Goal: Find specific page/section: Find specific page/section

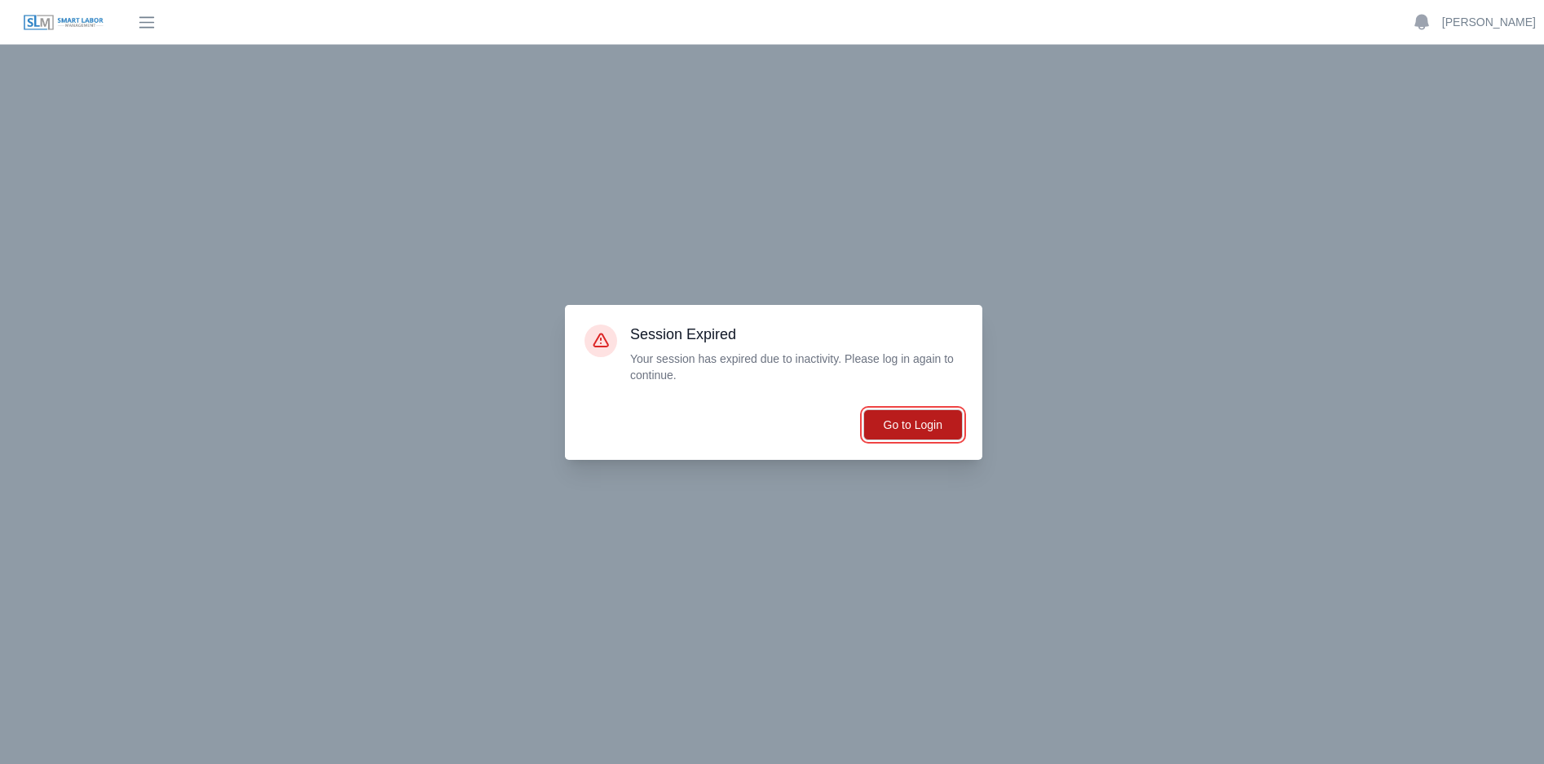
click at [936, 430] on button "Go to Login" at bounding box center [912, 424] width 99 height 31
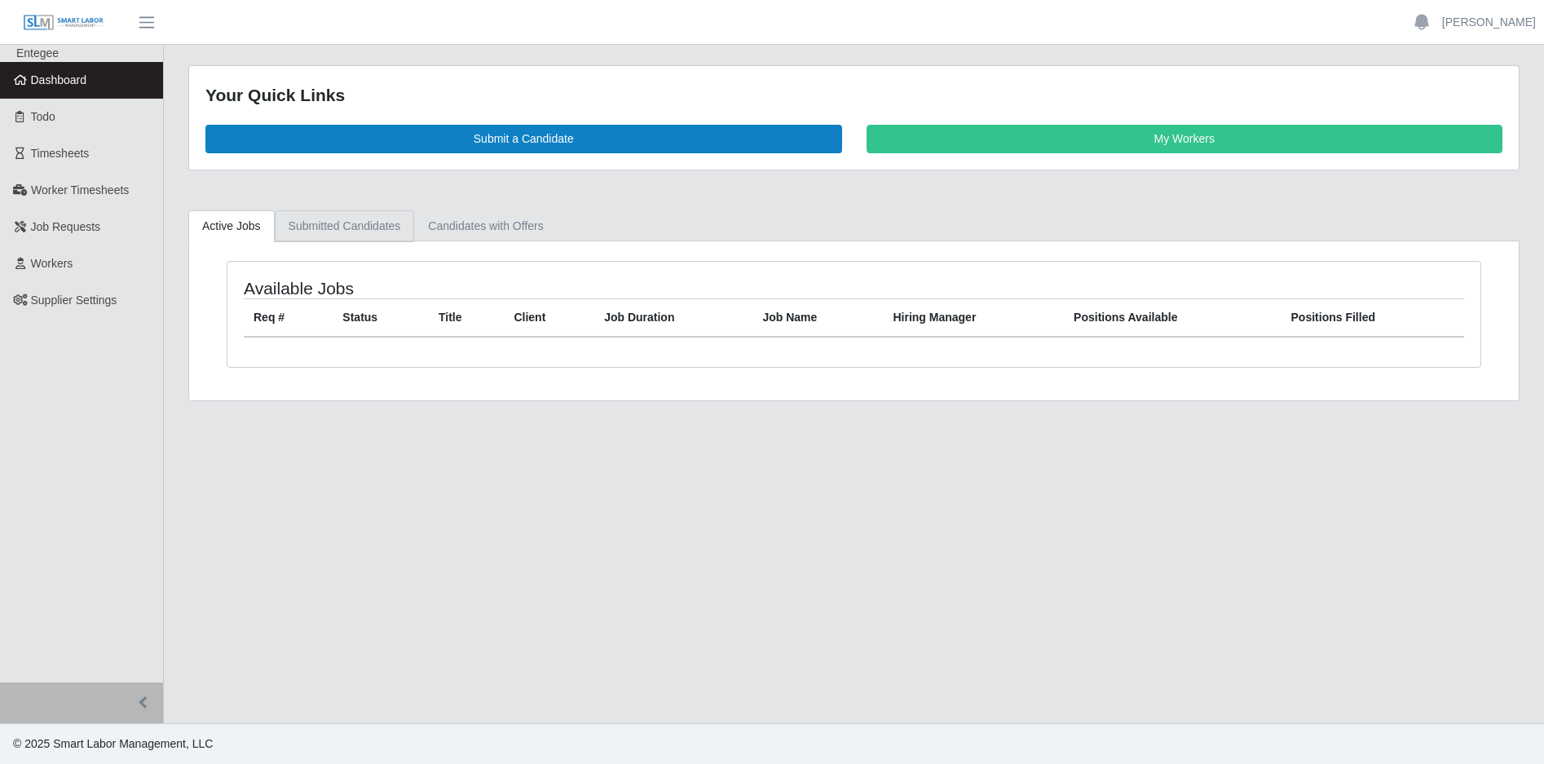
click at [385, 221] on link "Submitted Candidates" at bounding box center [345, 226] width 140 height 32
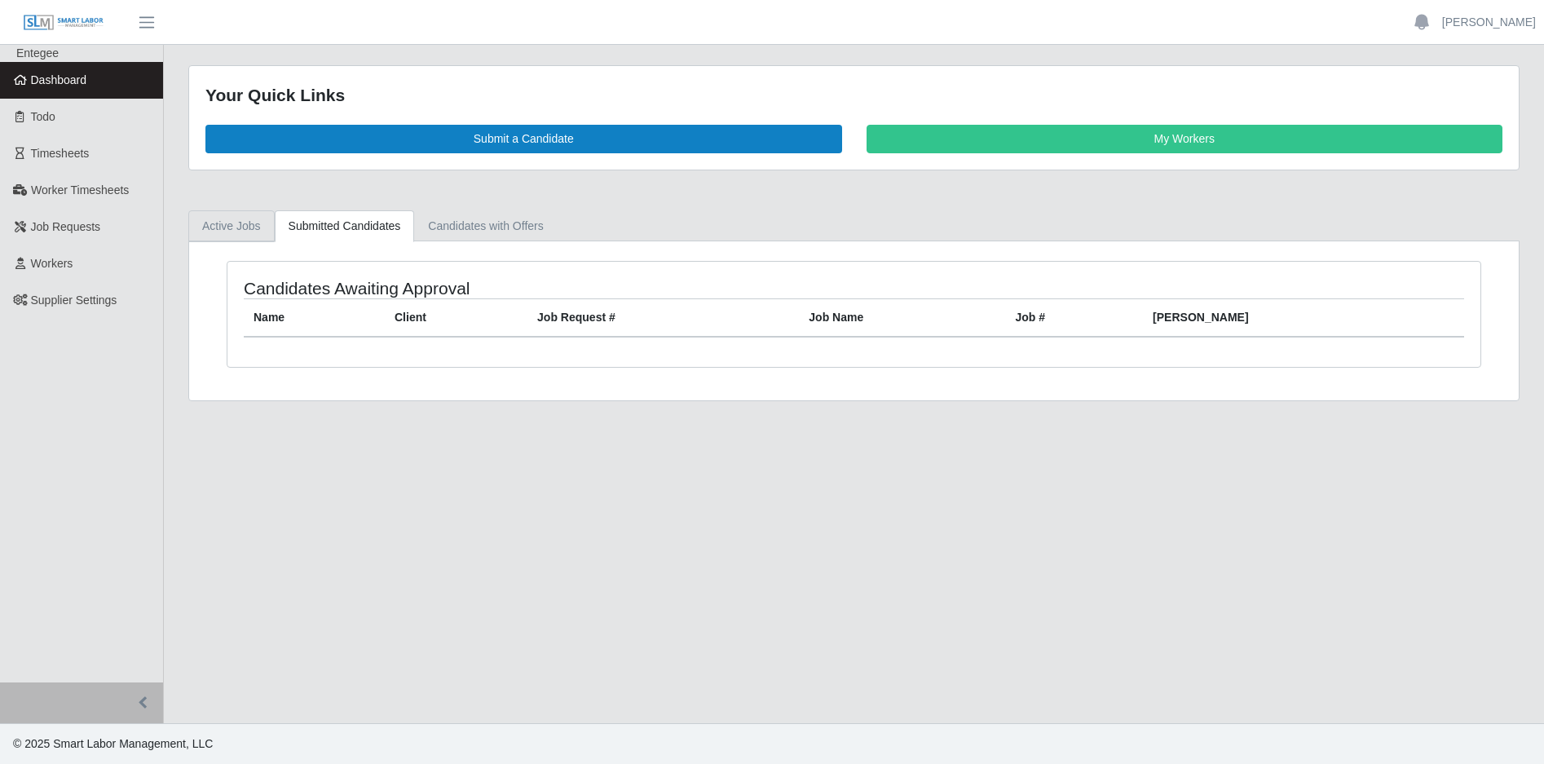
click at [251, 225] on link "Active Jobs" at bounding box center [231, 226] width 86 height 32
